Goal: Transaction & Acquisition: Subscribe to service/newsletter

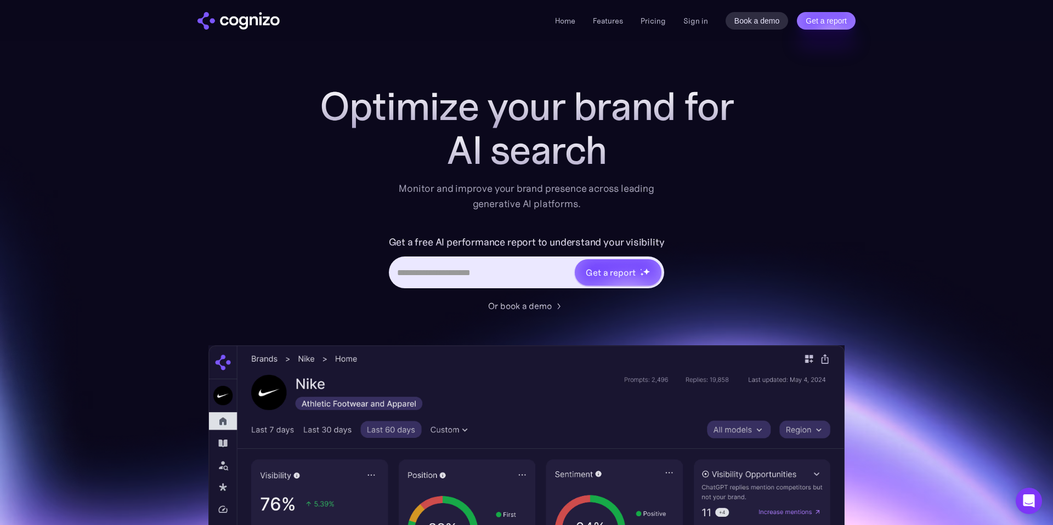
scroll to position [13, 0]
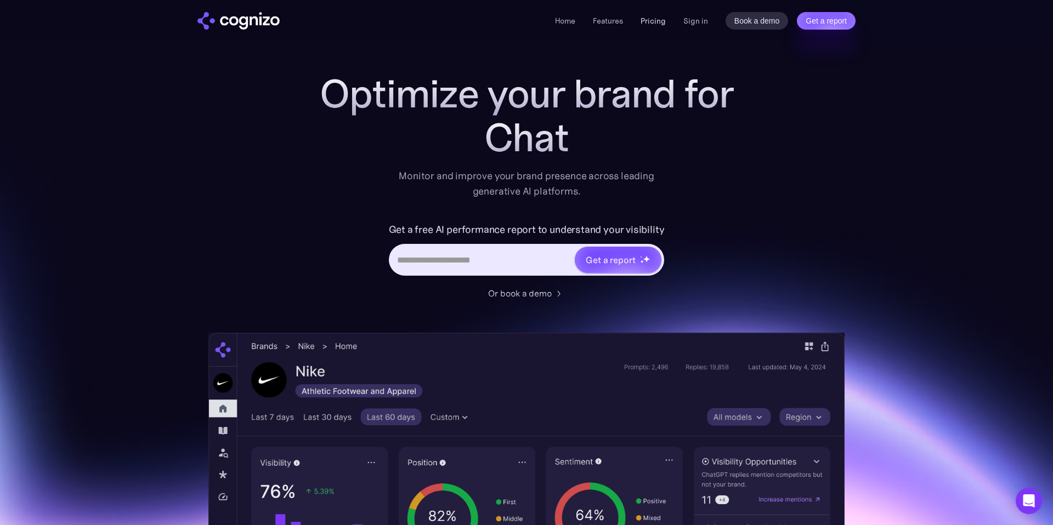
click at [655, 18] on link "Pricing" at bounding box center [652, 21] width 25 height 10
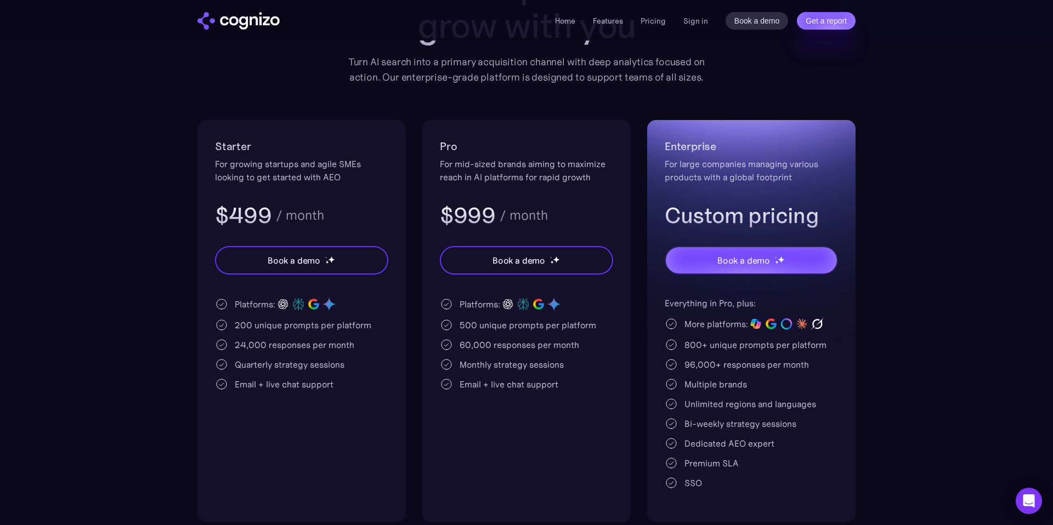
scroll to position [146, 0]
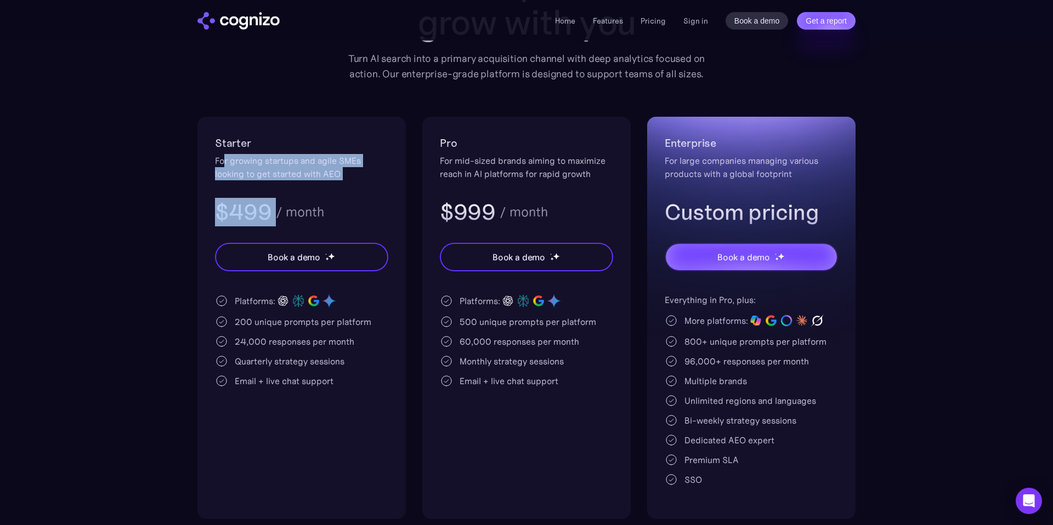
drag, startPoint x: 225, startPoint y: 163, endPoint x: 317, endPoint y: 186, distance: 95.5
click at [317, 186] on div "Starter For growing startups and agile SMEs looking to get started with AEO $49…" at bounding box center [301, 180] width 173 height 92
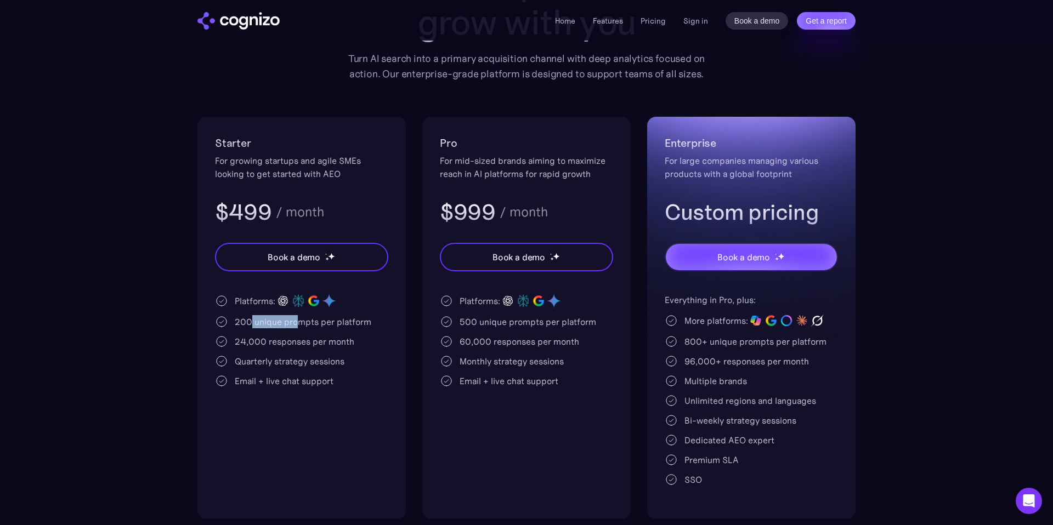
drag, startPoint x: 251, startPoint y: 321, endPoint x: 300, endPoint y: 328, distance: 49.2
click at [300, 328] on div "200 unique prompts per platform" at bounding box center [303, 321] width 137 height 13
drag, startPoint x: 302, startPoint y: 363, endPoint x: 203, endPoint y: 360, distance: 98.7
click at [203, 361] on div "Starter For growing startups and agile SMEs looking to get started with AEO $49…" at bounding box center [301, 318] width 208 height 402
drag, startPoint x: 336, startPoint y: 383, endPoint x: 236, endPoint y: 382, distance: 100.3
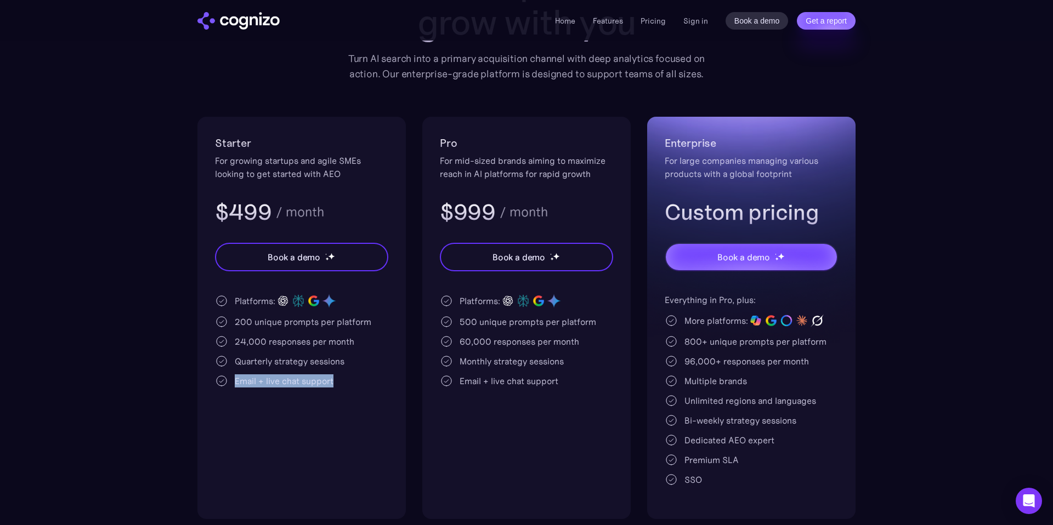
click at [236, 382] on div "Email + live chat support" at bounding box center [301, 380] width 173 height 13
click at [308, 384] on div "Email + live chat support" at bounding box center [284, 380] width 99 height 13
